Goal: Task Accomplishment & Management: Manage account settings

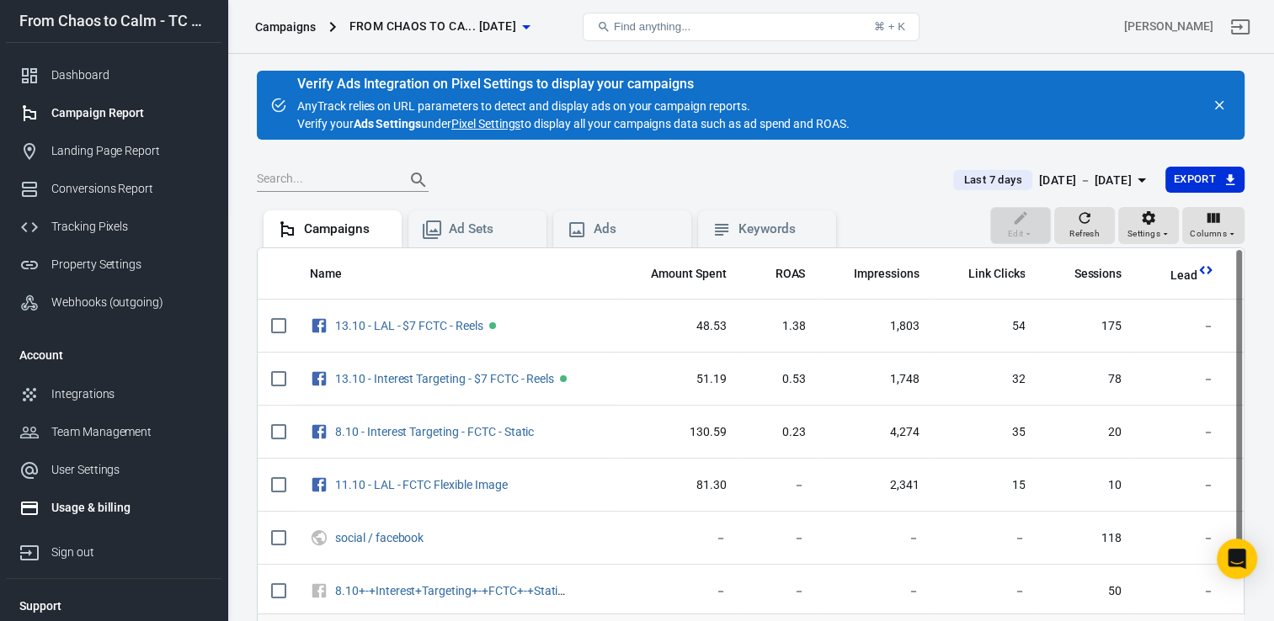
click at [93, 506] on div "Usage & billing" at bounding box center [129, 508] width 157 height 18
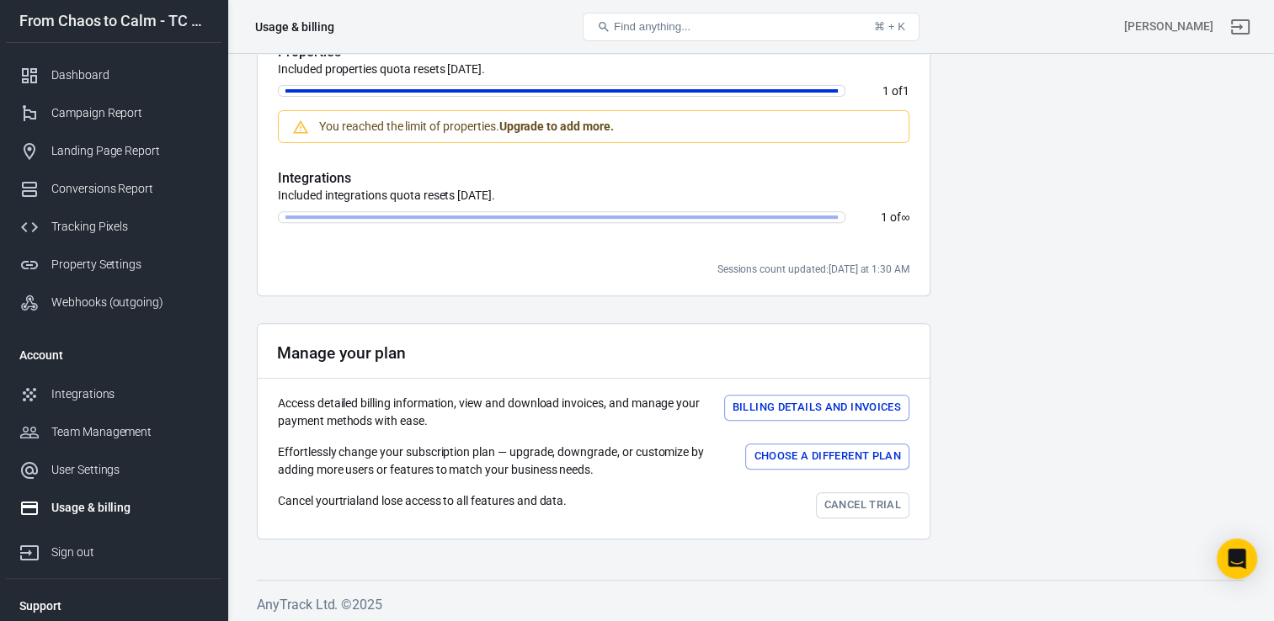
scroll to position [599, 0]
click at [828, 416] on button "Billing details and Invoices" at bounding box center [816, 406] width 185 height 26
click at [828, 416] on div "Access detailed billing information, view and download invoices, and manage you…" at bounding box center [593, 410] width 631 height 35
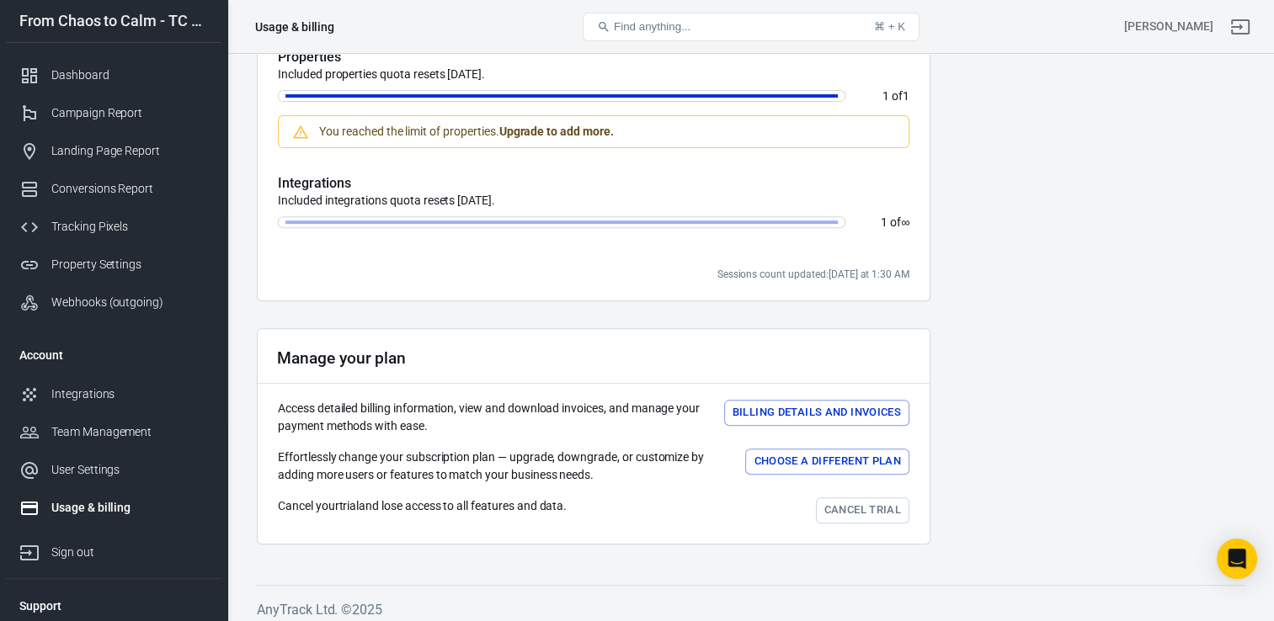
scroll to position [599, 0]
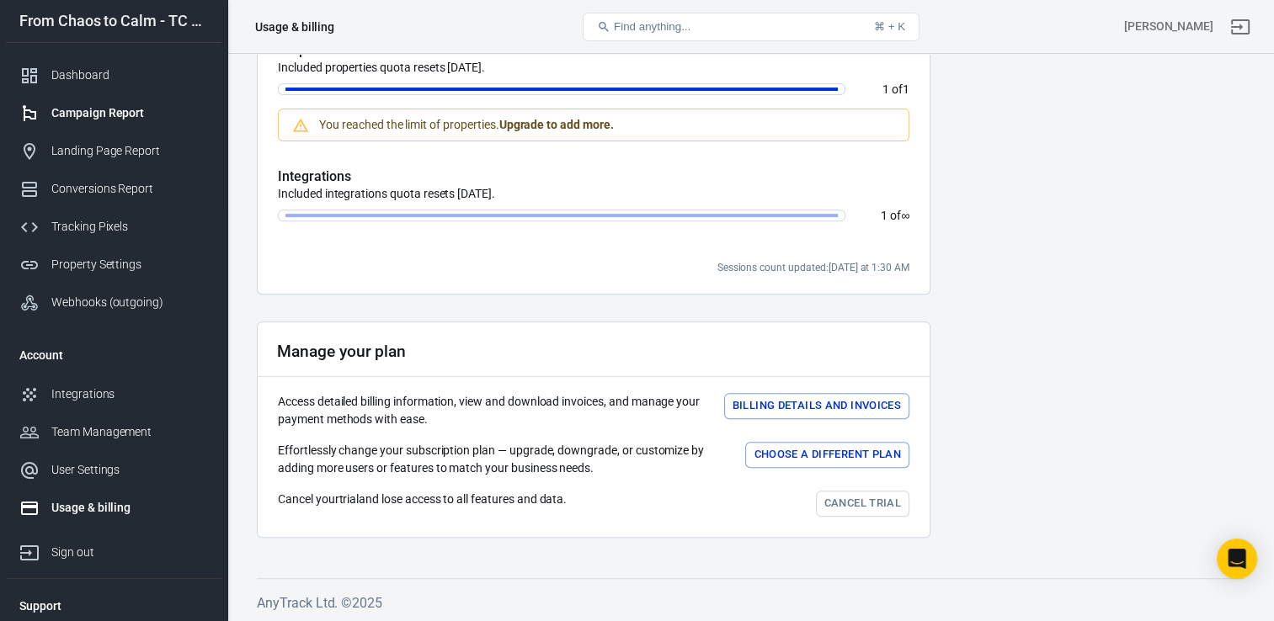
click at [114, 112] on div "Campaign Report" at bounding box center [129, 113] width 157 height 18
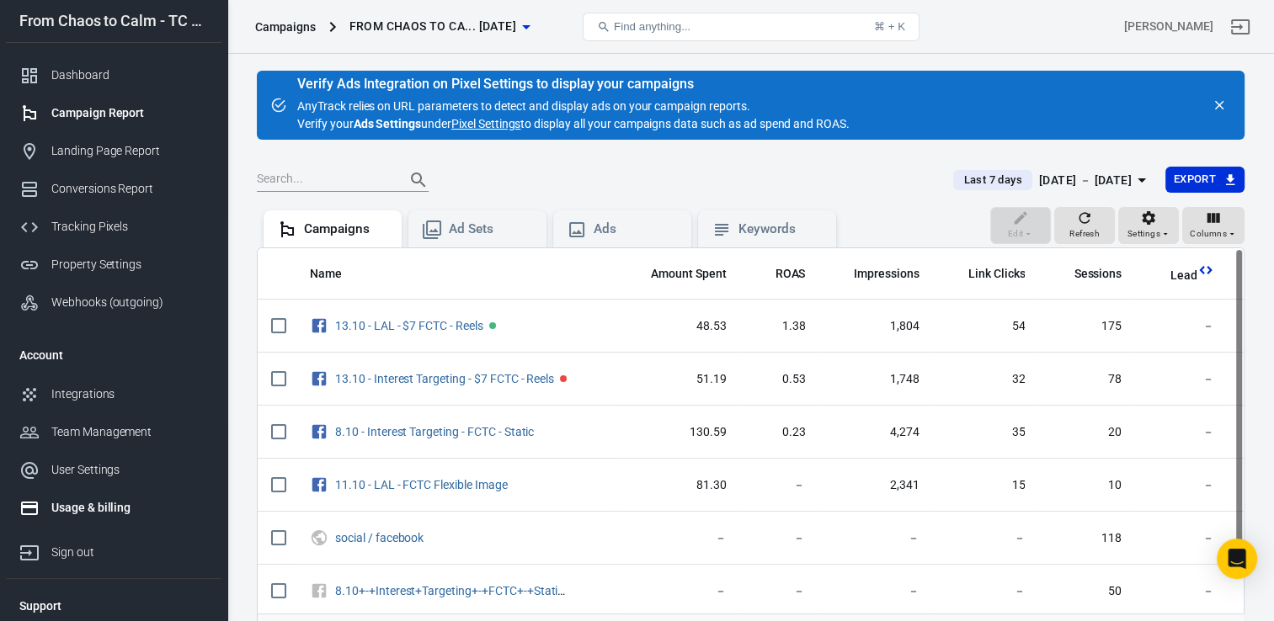
click at [112, 513] on div "Usage & billing" at bounding box center [129, 508] width 157 height 18
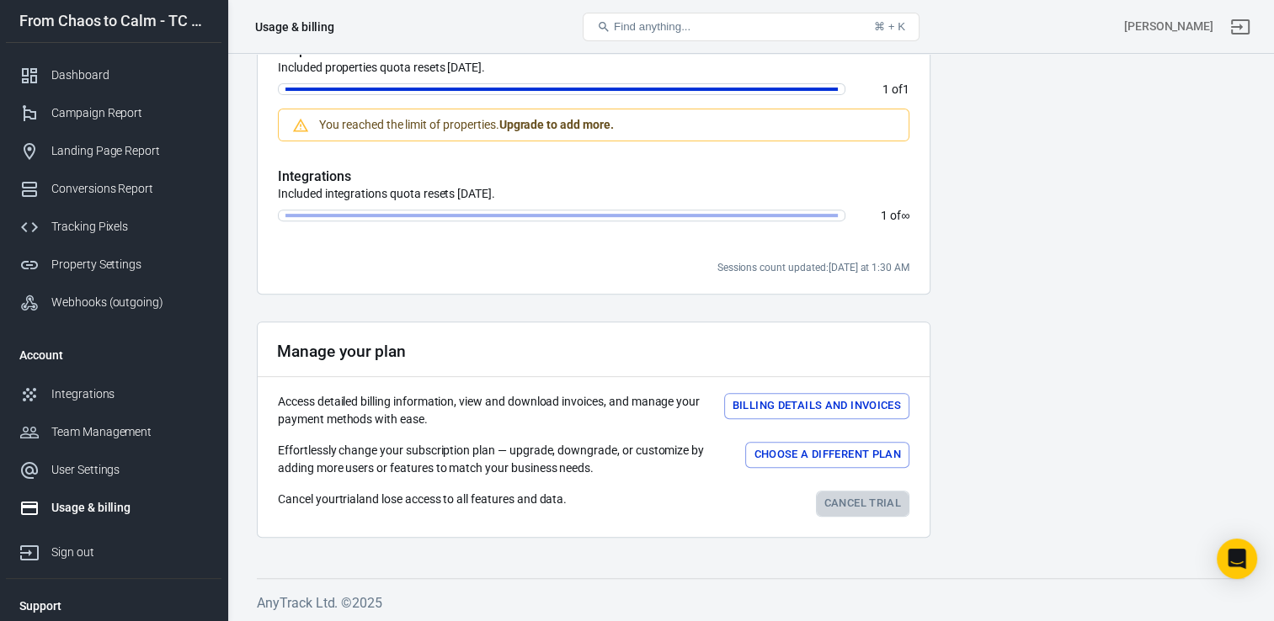
click at [864, 503] on link "Cancel trial" at bounding box center [862, 504] width 93 height 26
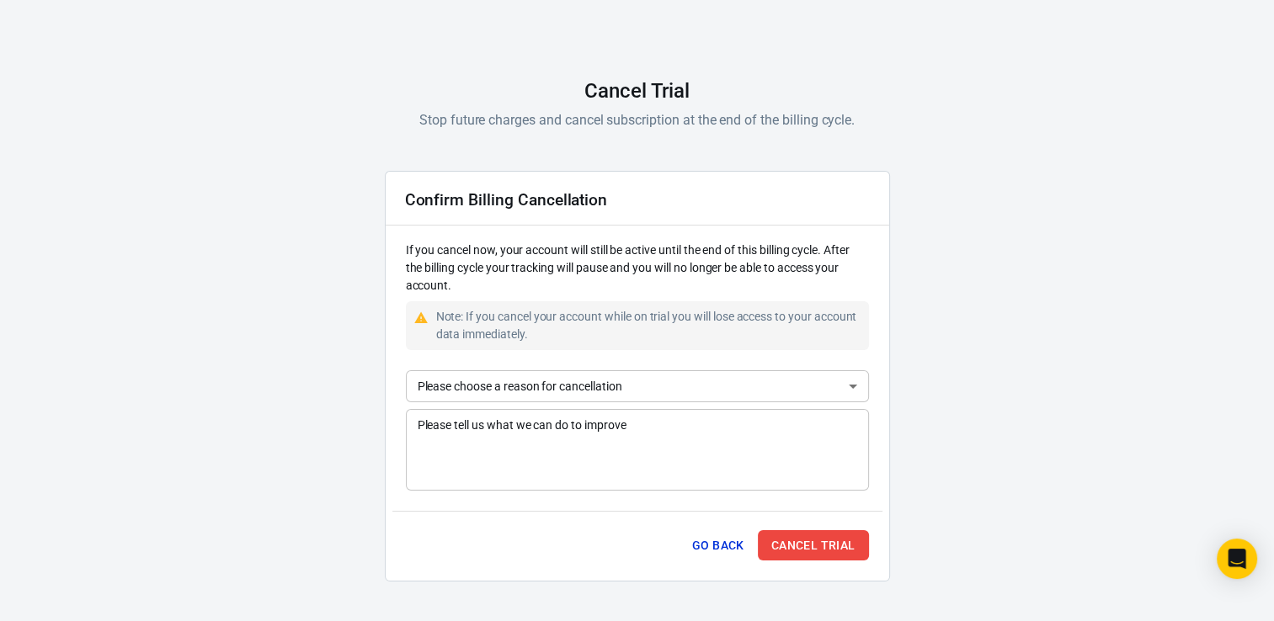
click at [521, 384] on body "AnyTrack Cancel Trial Stop future charges and cancel subscription at the end of…" at bounding box center [637, 282] width 1274 height 680
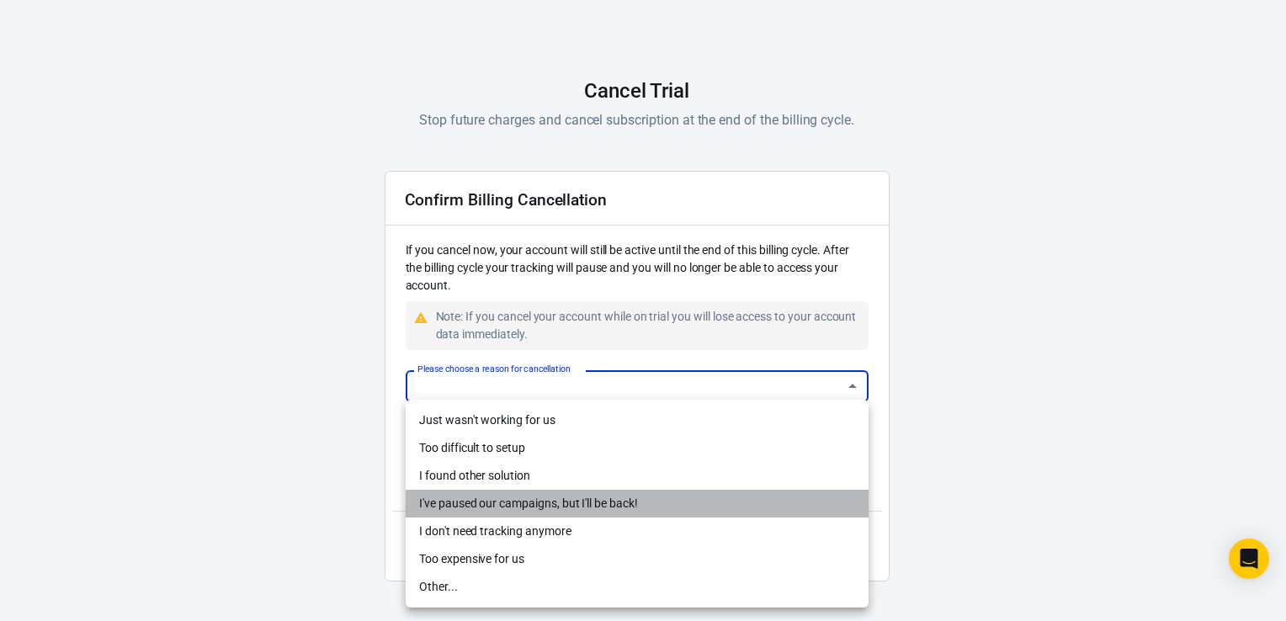
click at [605, 500] on li "I've paused our campaigns, but I'll be back!" at bounding box center [637, 504] width 463 height 28
type input "temporarily"
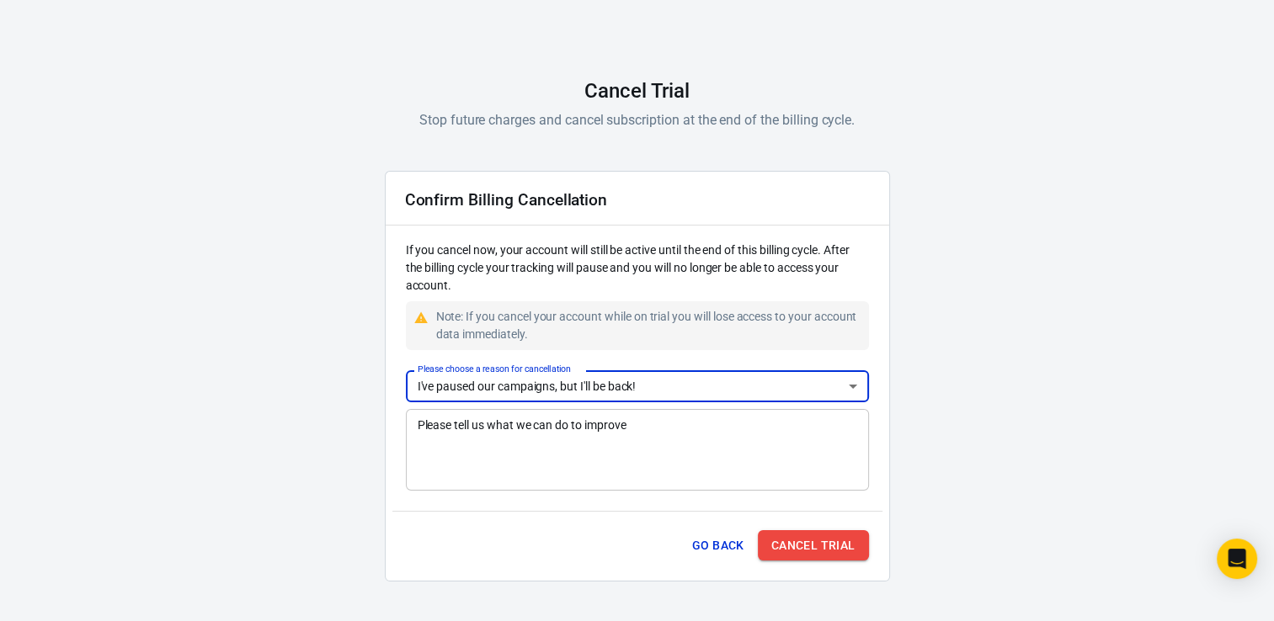
click at [822, 539] on button "Cancel Trial" at bounding box center [813, 545] width 111 height 31
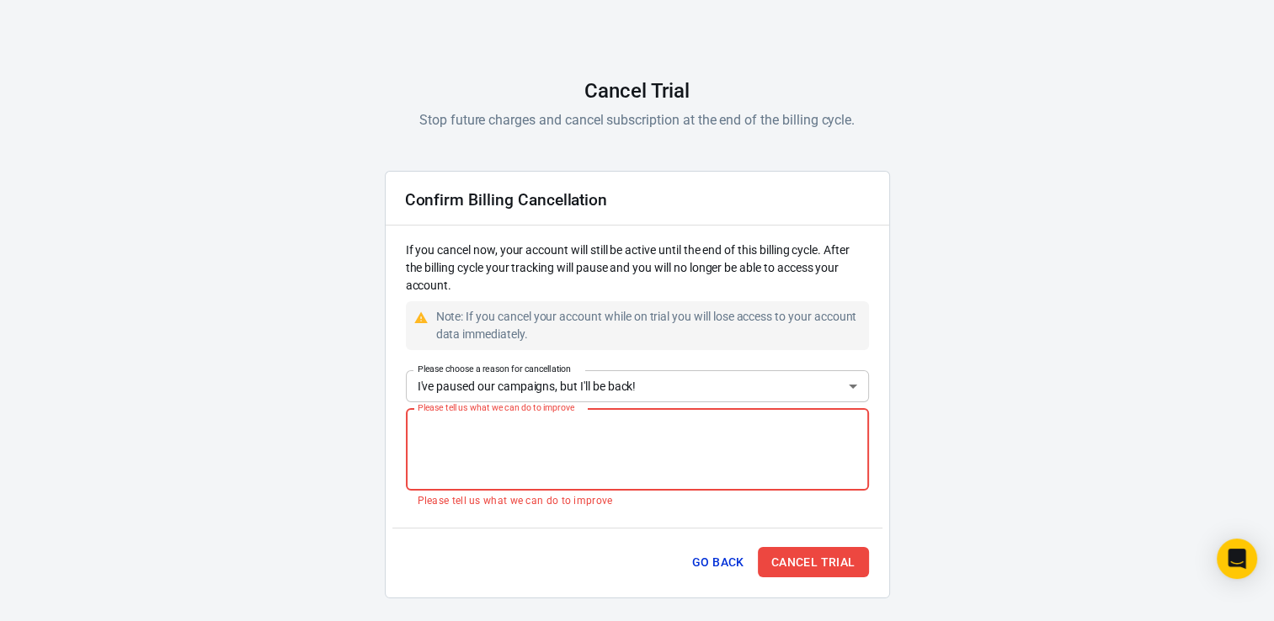
click at [725, 451] on textarea "Please tell us what we can do to improve" at bounding box center [637, 449] width 439 height 67
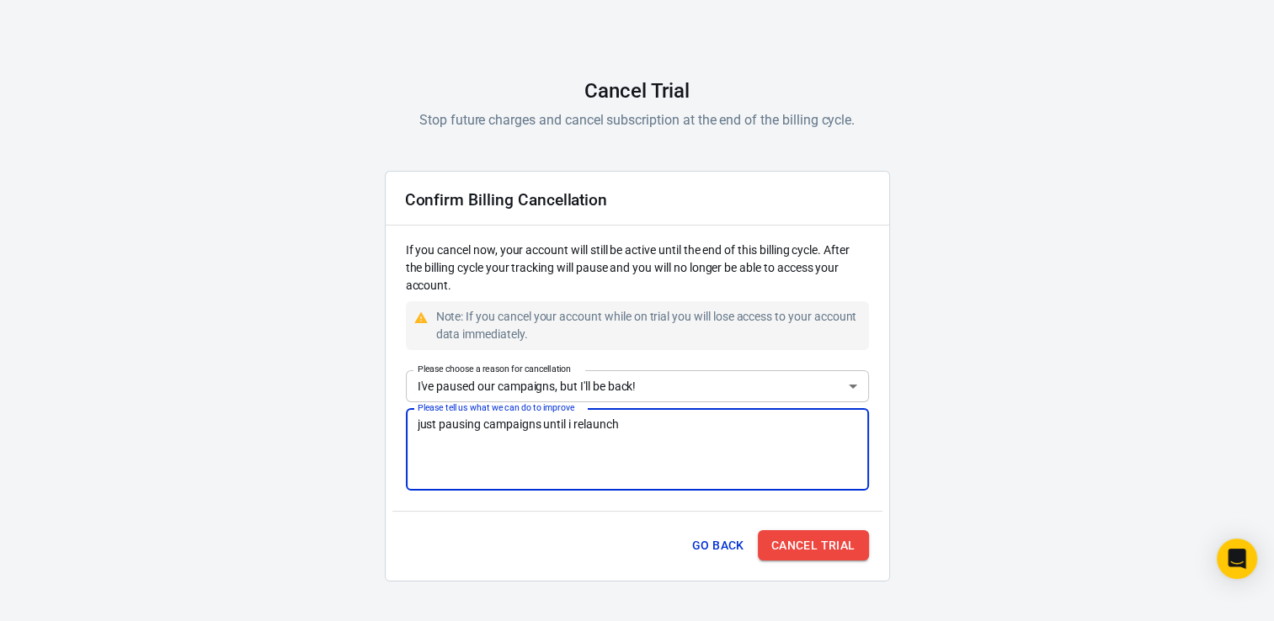
type textarea "just pausing campaigns until i relaunch"
click at [817, 537] on button "Cancel Trial" at bounding box center [813, 545] width 111 height 31
click at [817, 537] on div "Go Back Cancel Trial" at bounding box center [637, 543] width 490 height 64
